Goal: Information Seeking & Learning: Learn about a topic

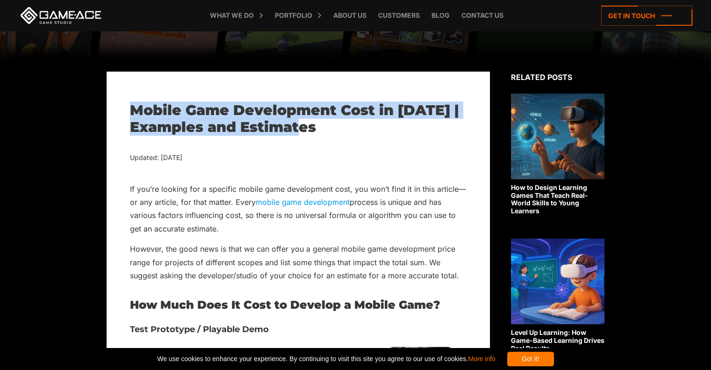
drag, startPoint x: 132, startPoint y: 112, endPoint x: 335, endPoint y: 132, distance: 203.8
click at [335, 132] on h1 "Mobile Game Development Cost in [DATE] | Examples and Estimates" at bounding box center [298, 119] width 336 height 34
drag, startPoint x: 323, startPoint y: 133, endPoint x: 135, endPoint y: 110, distance: 190.1
click at [135, 110] on h1 "Mobile Game Development Cost in [DATE] | Examples and Estimates" at bounding box center [298, 119] width 336 height 34
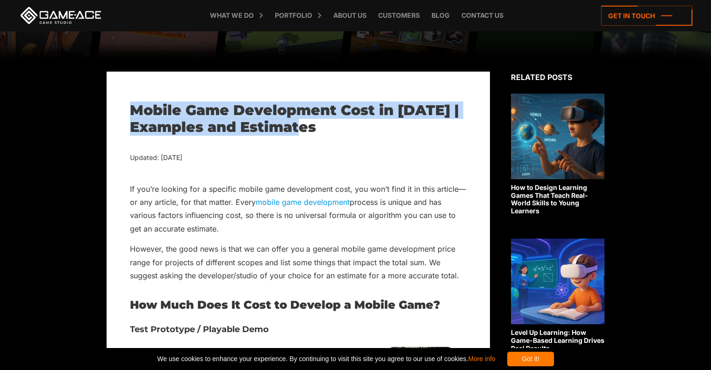
drag, startPoint x: 132, startPoint y: 112, endPoint x: 331, endPoint y: 126, distance: 199.1
click at [331, 126] on h1 "Mobile Game Development Cost in [DATE] | Examples and Estimates" at bounding box center [298, 119] width 336 height 34
click at [333, 128] on h1 "Mobile Game Development Cost in [DATE] | Examples and Estimates" at bounding box center [298, 119] width 336 height 34
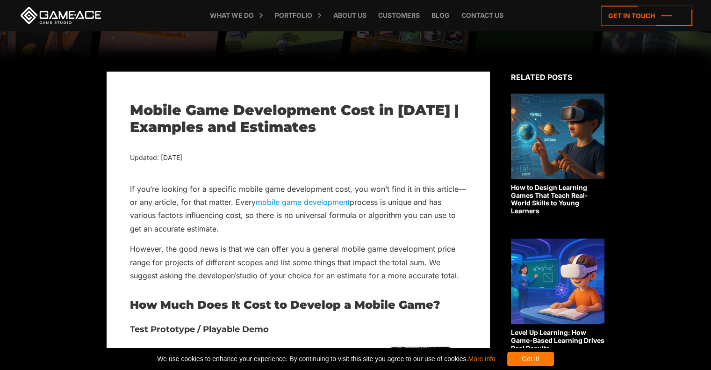
drag, startPoint x: 209, startPoint y: 161, endPoint x: 115, endPoint y: 110, distance: 106.7
drag, startPoint x: 137, startPoint y: 111, endPoint x: 211, endPoint y: 154, distance: 85.4
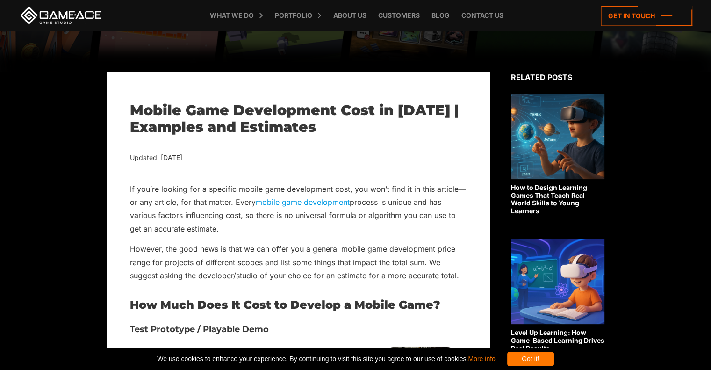
click at [211, 154] on div "Updated: [DATE]" at bounding box center [298, 158] width 336 height 12
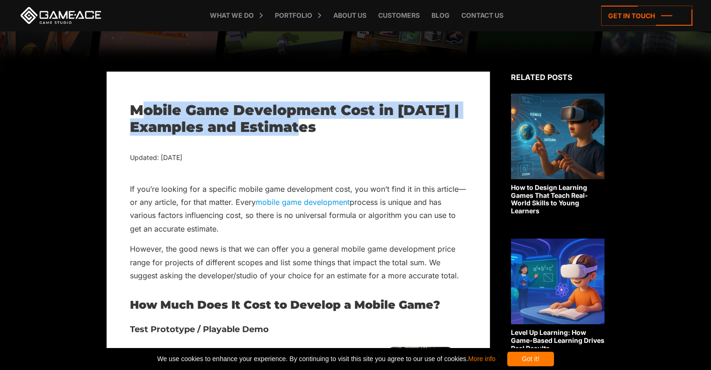
drag, startPoint x: 318, startPoint y: 132, endPoint x: 146, endPoint y: 100, distance: 174.9
drag, startPoint x: 134, startPoint y: 101, endPoint x: 320, endPoint y: 132, distance: 188.5
click at [296, 131] on h1 "Mobile Game Development Cost in [DATE] | Examples and Estimates" at bounding box center [298, 119] width 336 height 34
drag, startPoint x: 287, startPoint y: 129, endPoint x: 182, endPoint y: 114, distance: 106.3
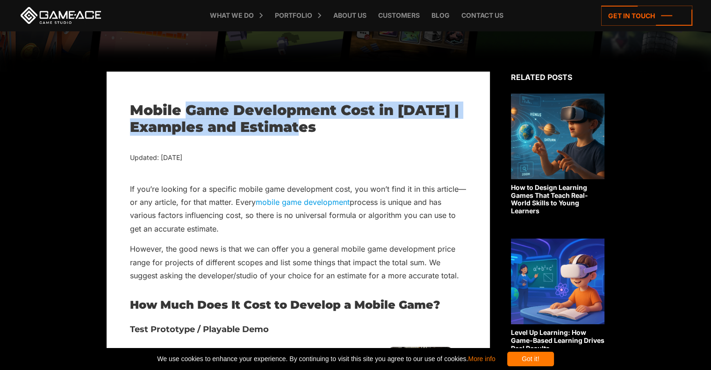
click at [182, 118] on h1 "Mobile Game Development Cost in [DATE] | Examples and Estimates" at bounding box center [298, 119] width 336 height 34
drag, startPoint x: 133, startPoint y: 107, endPoint x: 322, endPoint y: 124, distance: 189.6
click at [322, 124] on h1 "Mobile Game Development Cost in [DATE] | Examples and Estimates" at bounding box center [298, 119] width 336 height 34
click at [286, 130] on h1 "Mobile Game Development Cost in [DATE] | Examples and Estimates" at bounding box center [298, 119] width 336 height 34
drag, startPoint x: 281, startPoint y: 128, endPoint x: 193, endPoint y: 107, distance: 90.2
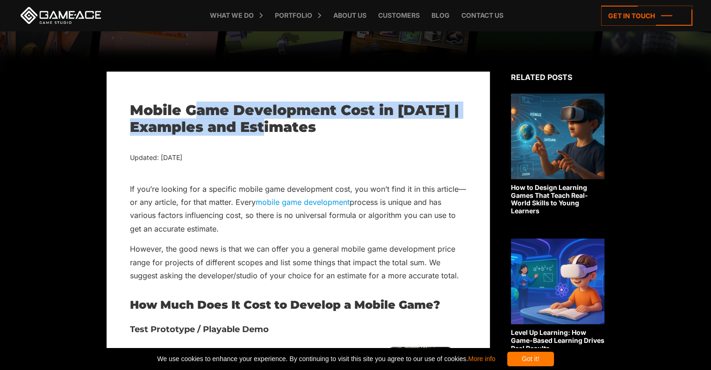
click at [193, 107] on h1 "Mobile Game Development Cost in [DATE] | Examples and Estimates" at bounding box center [298, 119] width 336 height 34
drag, startPoint x: 160, startPoint y: 106, endPoint x: 245, endPoint y: 131, distance: 88.9
click at [243, 131] on h1 "Mobile Game Development Cost in [DATE] | Examples and Estimates" at bounding box center [298, 119] width 336 height 34
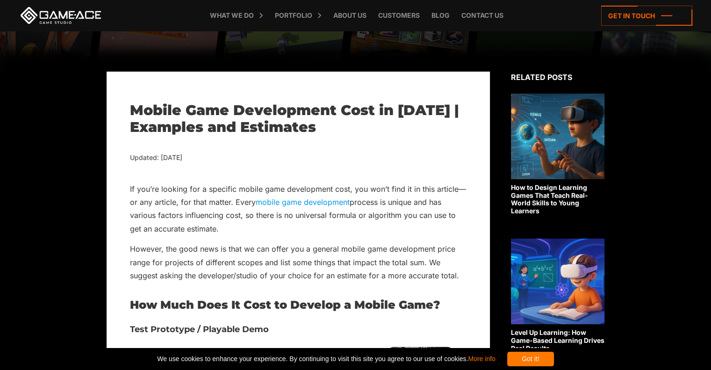
click at [273, 131] on h1 "Mobile Game Development Cost in [DATE] | Examples and Estimates" at bounding box center [298, 119] width 336 height 34
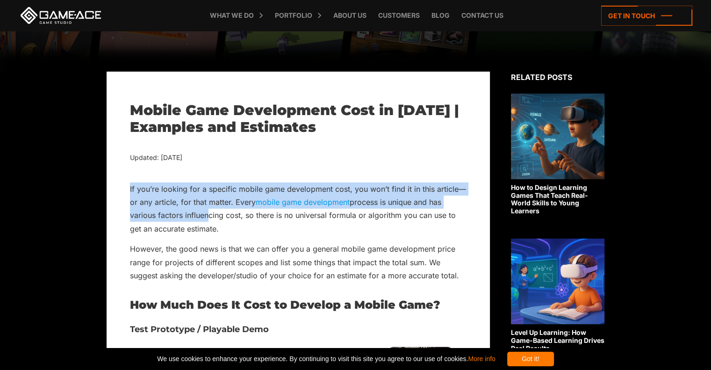
drag, startPoint x: 129, startPoint y: 188, endPoint x: 204, endPoint y: 209, distance: 78.1
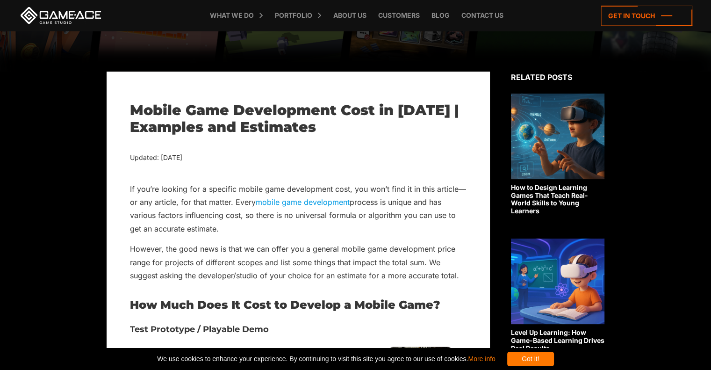
click at [212, 223] on p "If you’re looking for a specific mobile game development cost, you won’t find i…" at bounding box center [298, 208] width 336 height 53
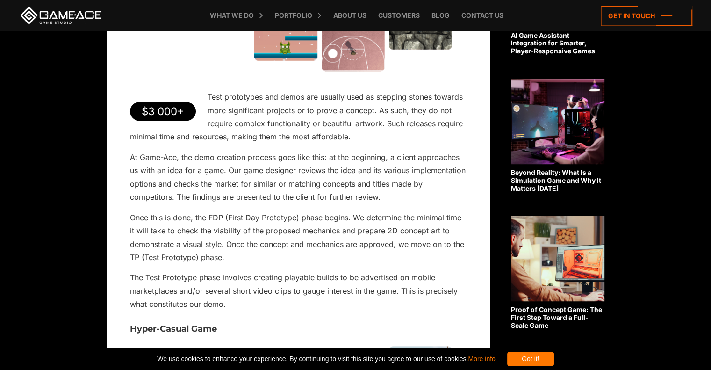
scroll to position [654, 0]
